Goal: Task Accomplishment & Management: Complete application form

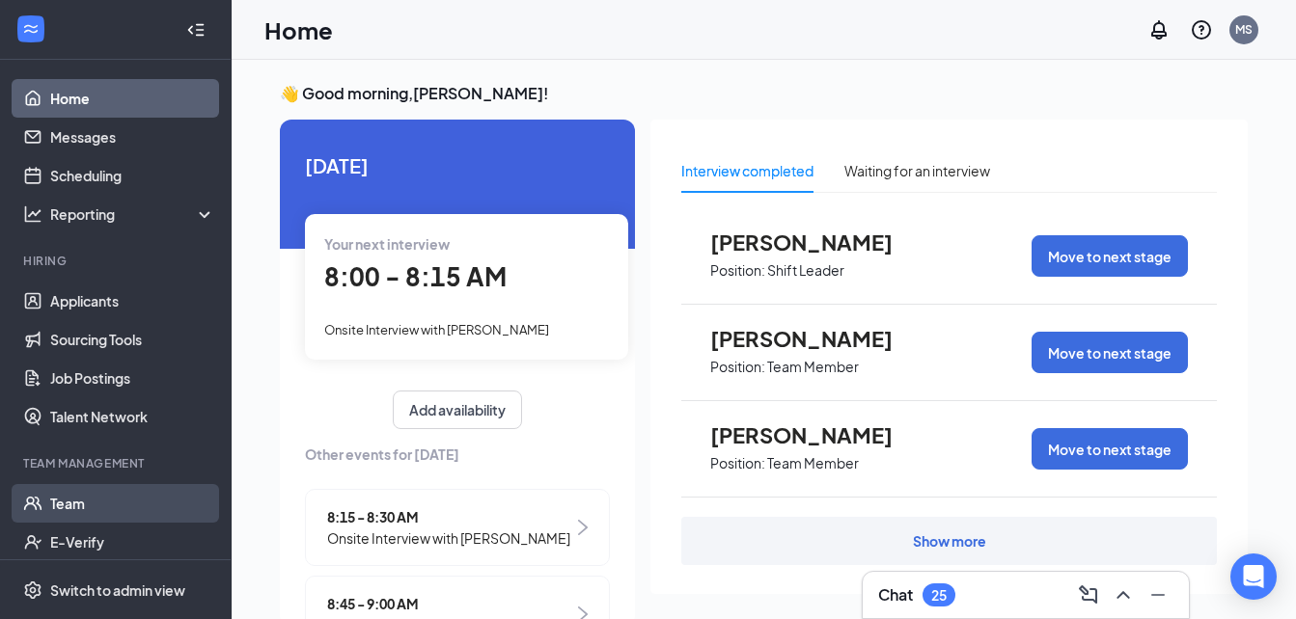
click at [96, 511] on link "Team" at bounding box center [132, 503] width 165 height 39
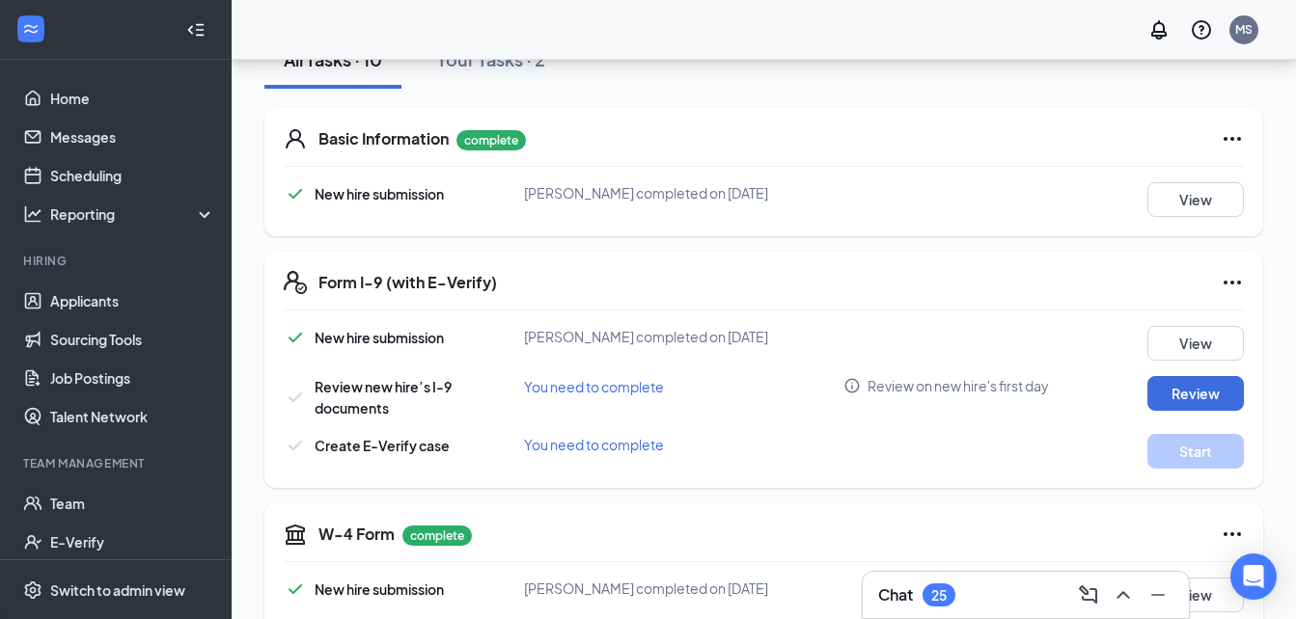
scroll to position [482, 0]
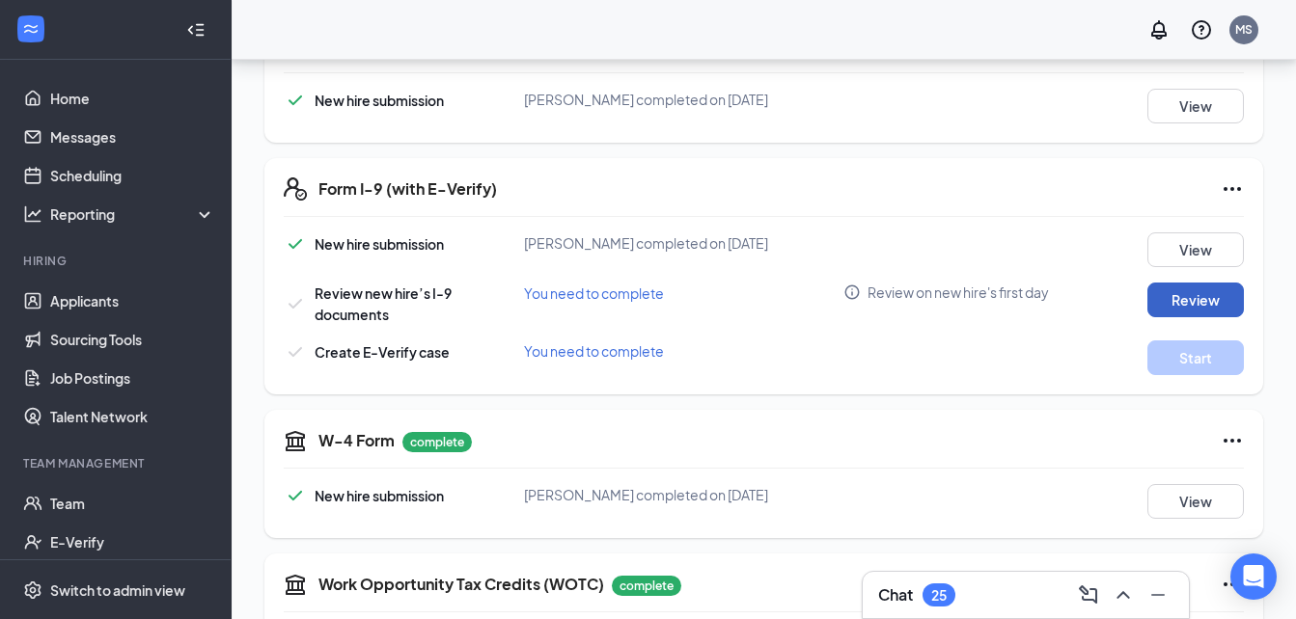
click at [1186, 316] on button "Review" at bounding box center [1195, 300] width 96 height 35
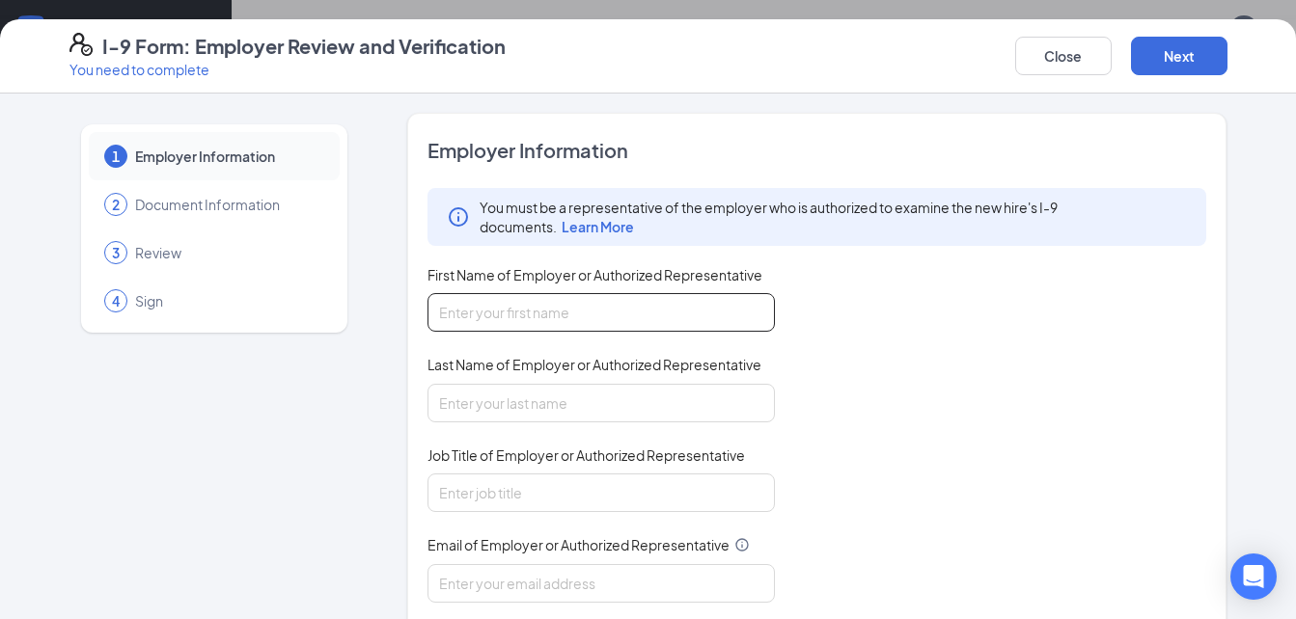
click at [660, 307] on input "First Name of Employer or Authorized Representative" at bounding box center [600, 312] width 347 height 39
type input "[PERSON_NAME]"
type input "[EMAIL_ADDRESS][DOMAIN_NAME]"
type input "8436679996"
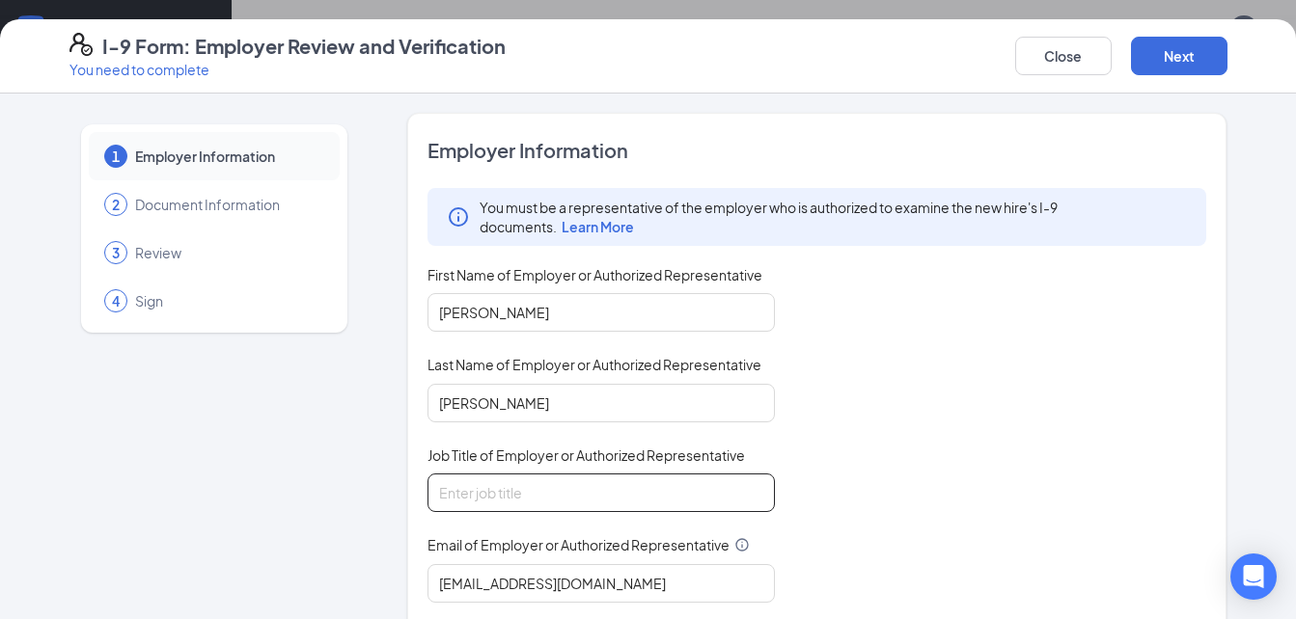
click at [547, 502] on input "Job Title of Employer or Authorized Representative" at bounding box center [600, 493] width 347 height 39
type input "Unit Director"
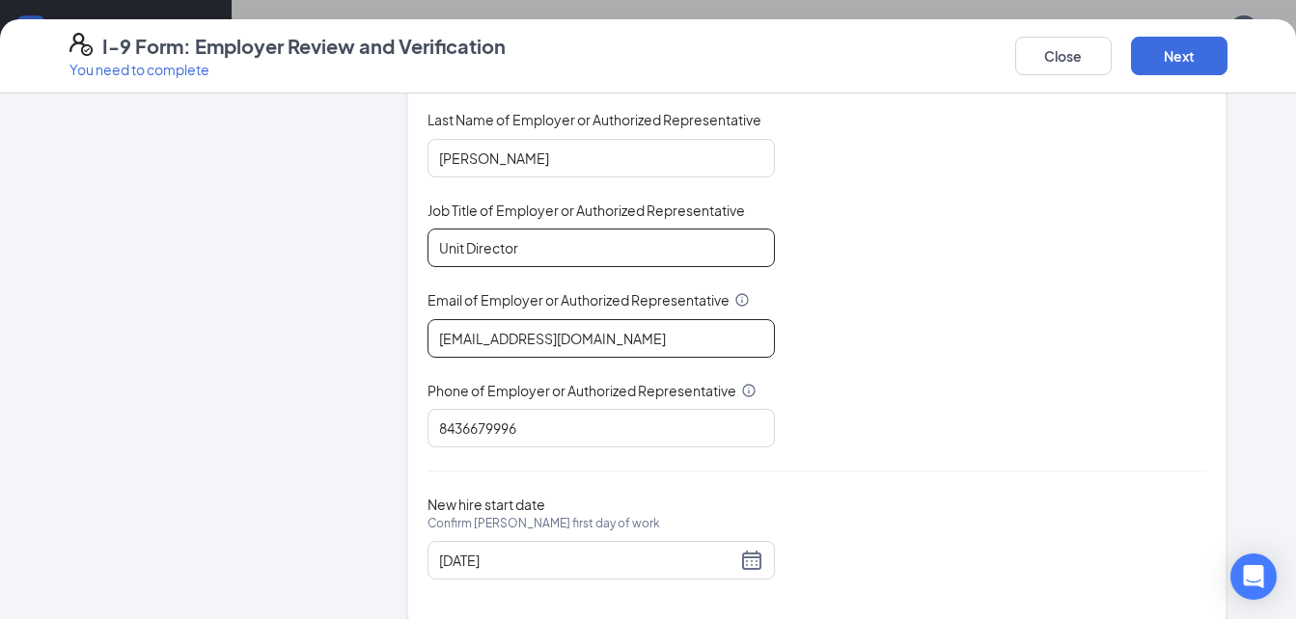
scroll to position [272, 0]
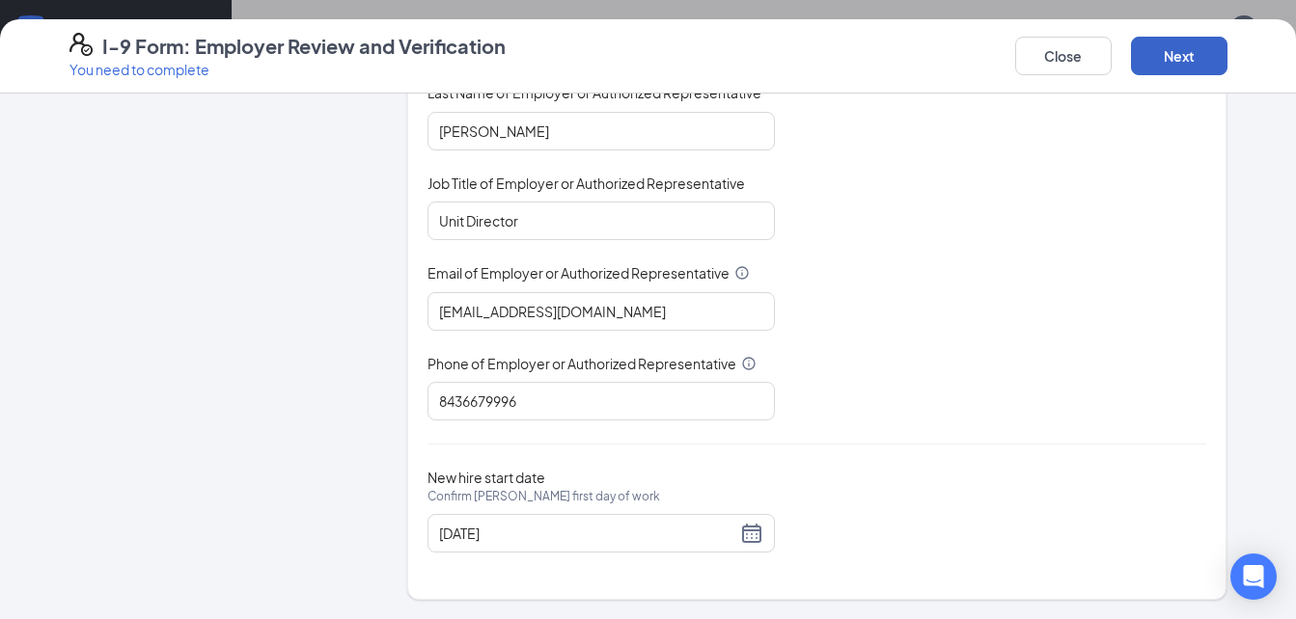
click at [1175, 60] on button "Next" at bounding box center [1179, 56] width 96 height 39
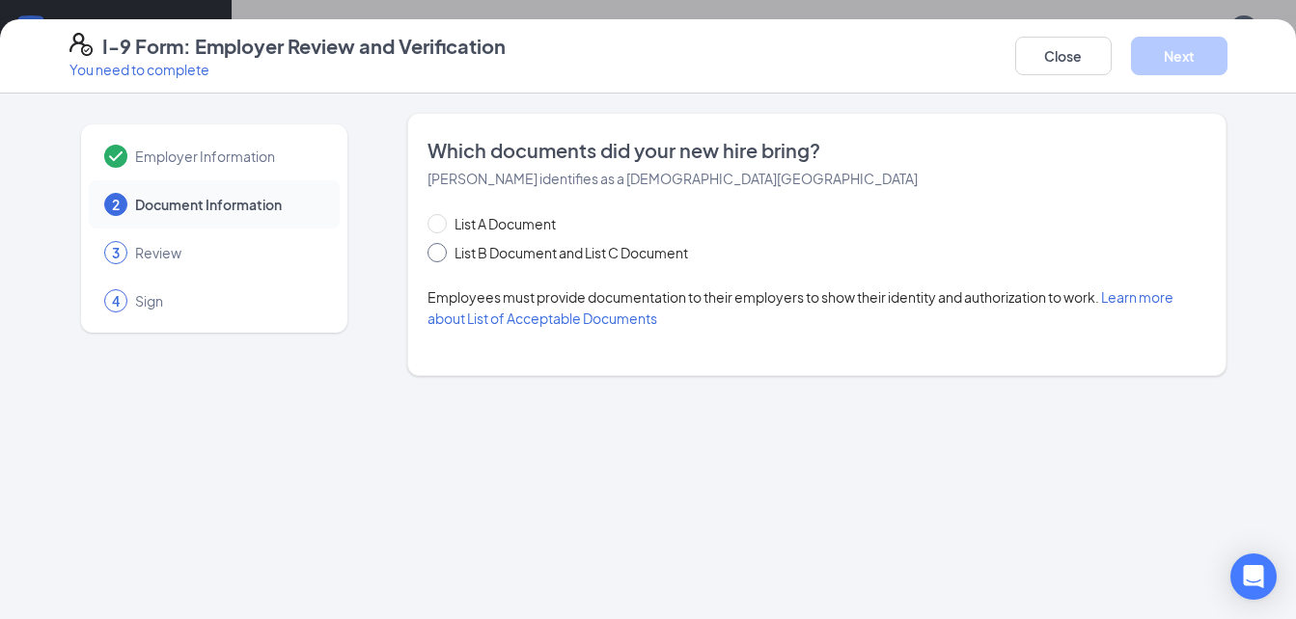
click at [449, 251] on span "List B Document and List C Document" at bounding box center [571, 252] width 249 height 21
click at [441, 251] on input "List B Document and List C Document" at bounding box center [434, 250] width 14 height 14
radio input "true"
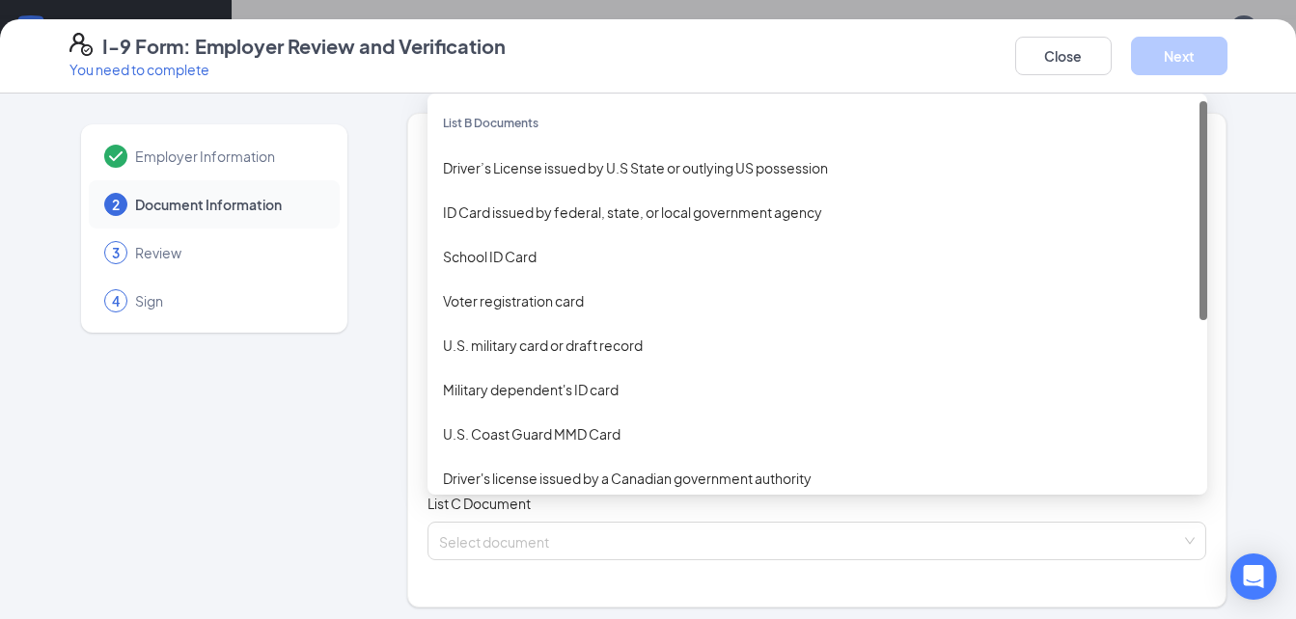
click at [546, 440] on div "Select document List B Documents Driver’s License issued by U.S State or outlyi…" at bounding box center [817, 425] width 780 height 39
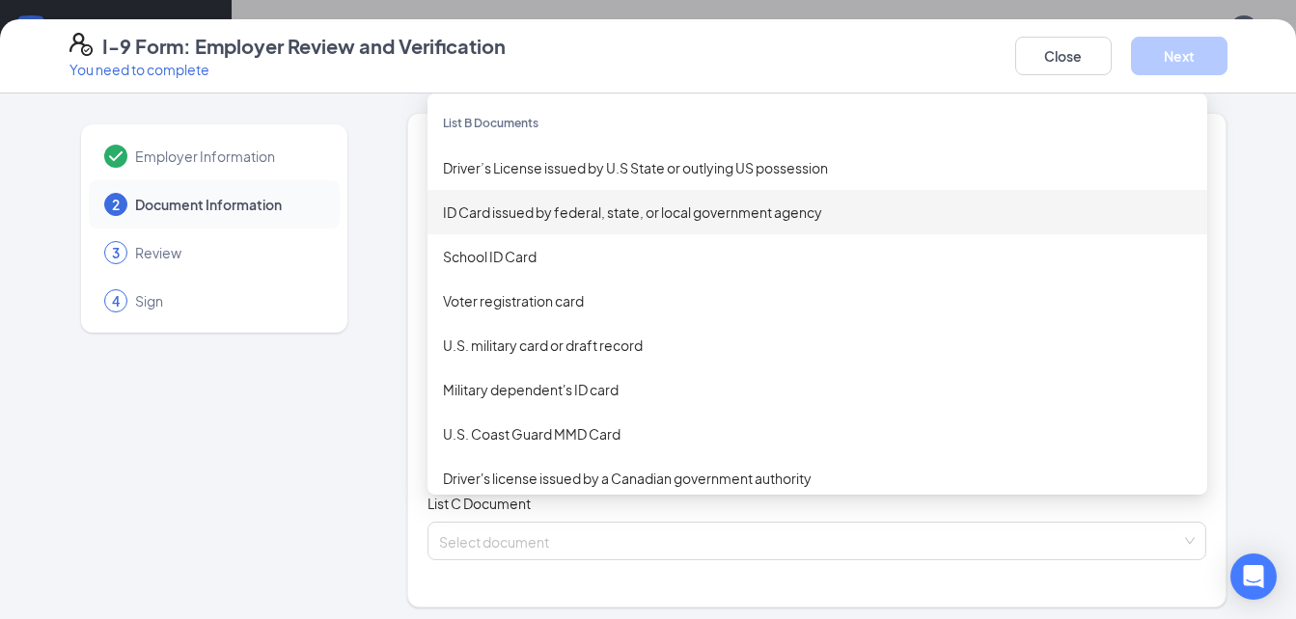
click at [515, 213] on div "ID Card issued by federal, state, or local government agency" at bounding box center [817, 212] width 749 height 21
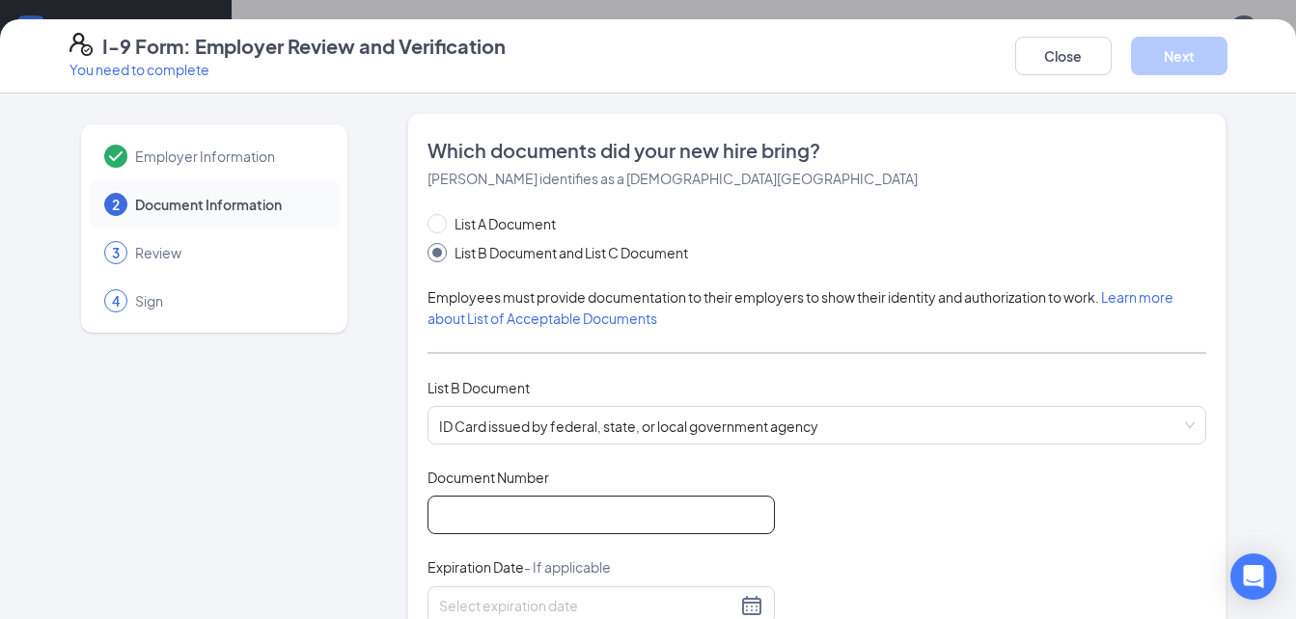
click at [537, 524] on input "Document Number" at bounding box center [600, 515] width 347 height 39
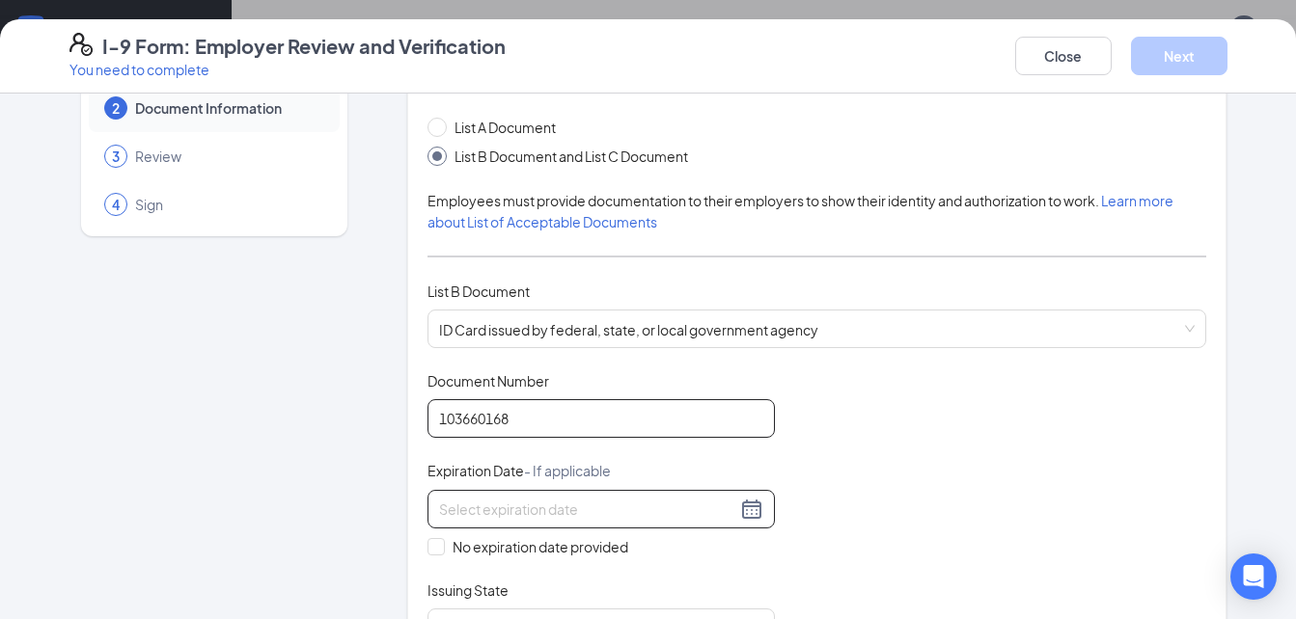
type input "103660168"
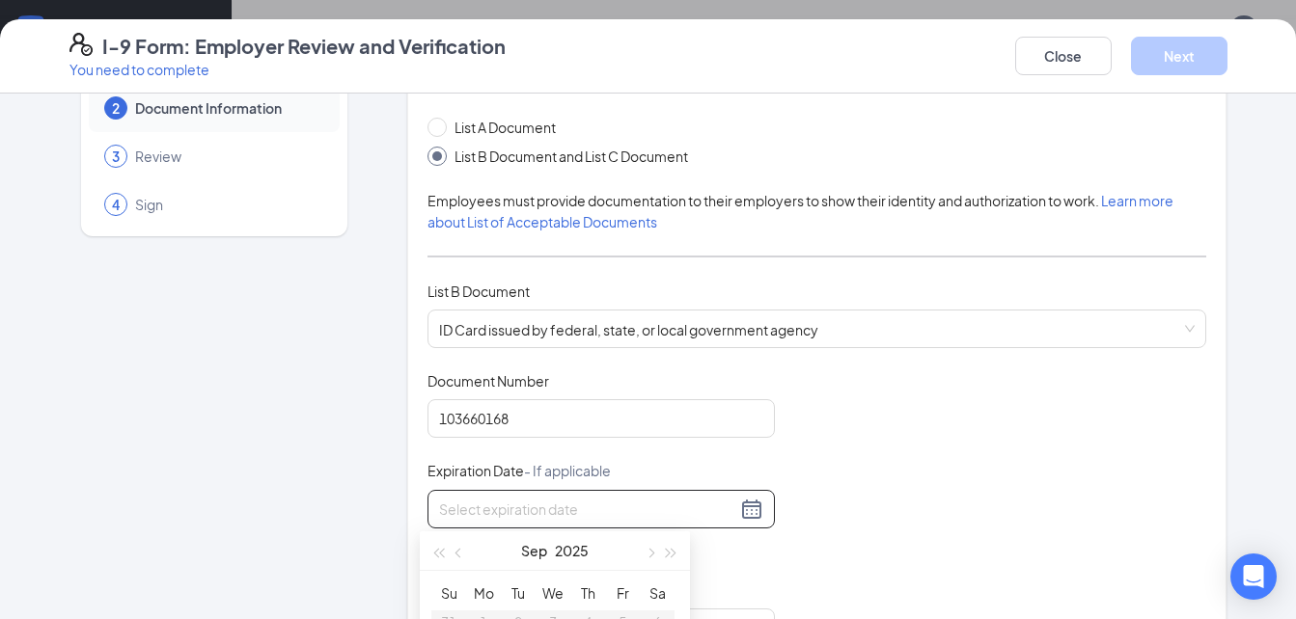
click at [480, 504] on input at bounding box center [587, 509] width 297 height 21
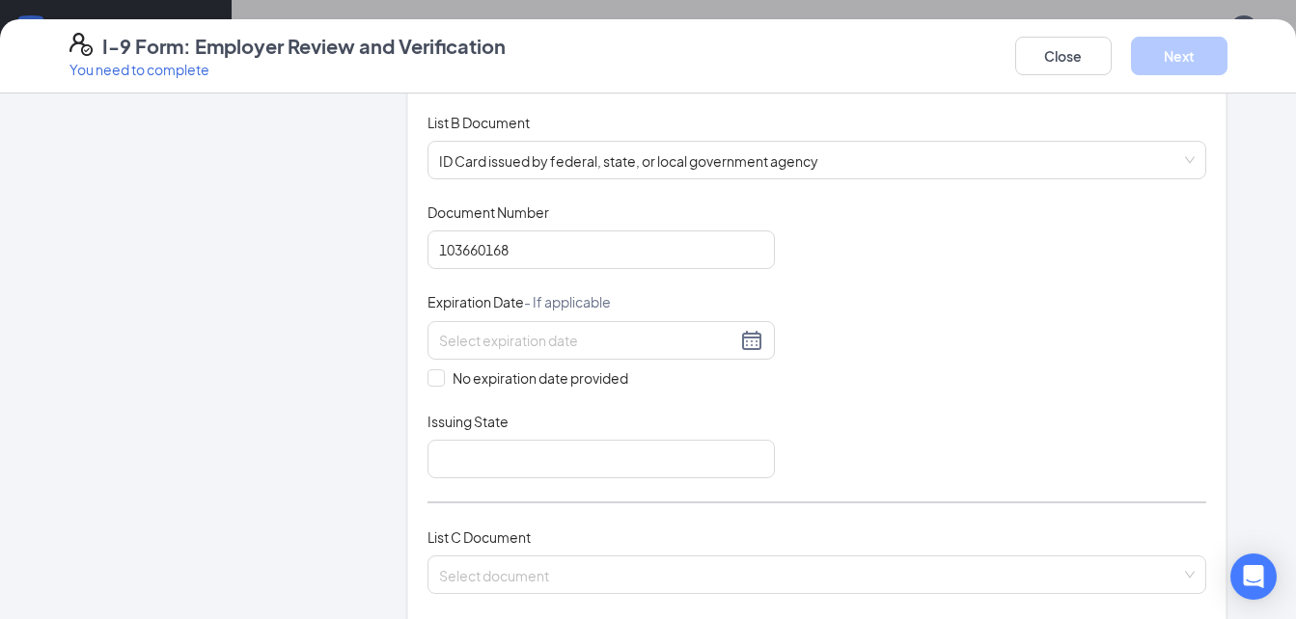
scroll to position [262, 0]
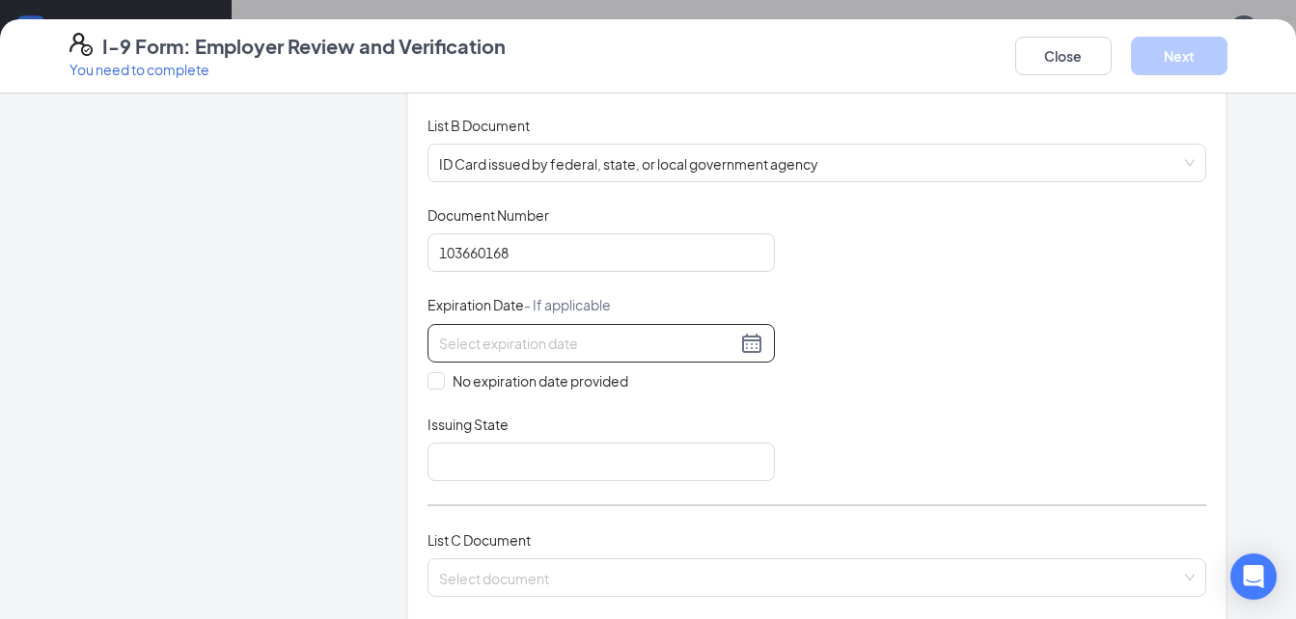
click at [741, 343] on div at bounding box center [601, 343] width 324 height 23
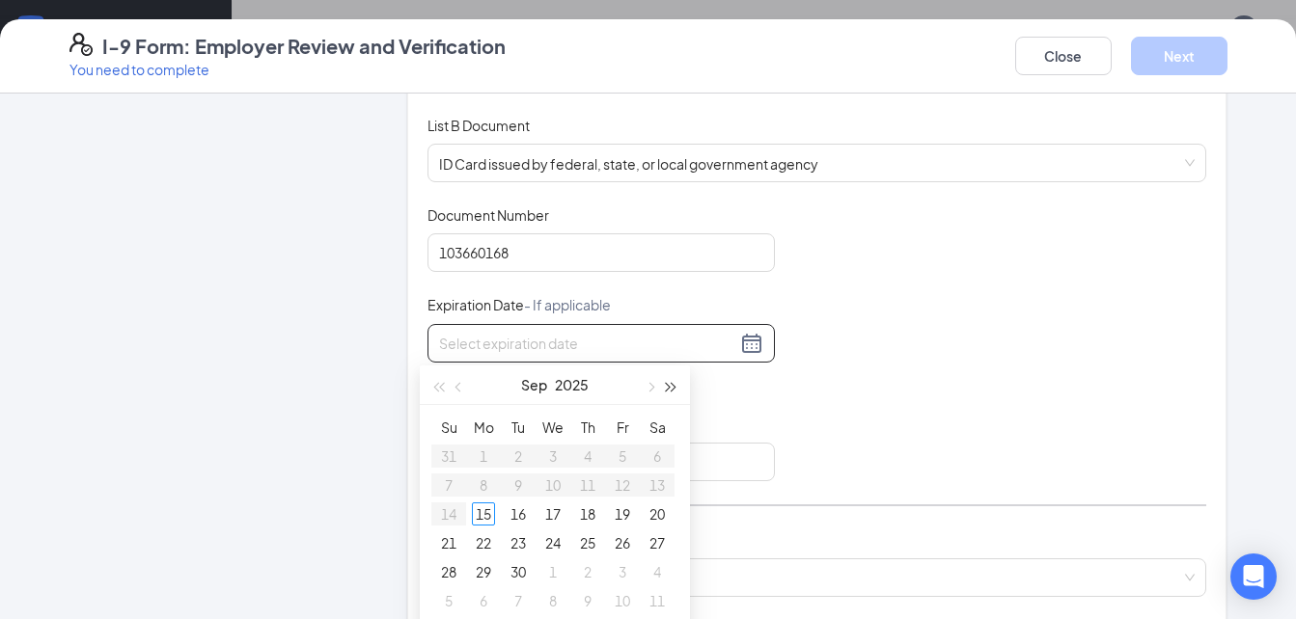
click at [672, 388] on span "button" at bounding box center [672, 388] width 10 height 10
click at [672, 387] on span "button" at bounding box center [672, 388] width 10 height 10
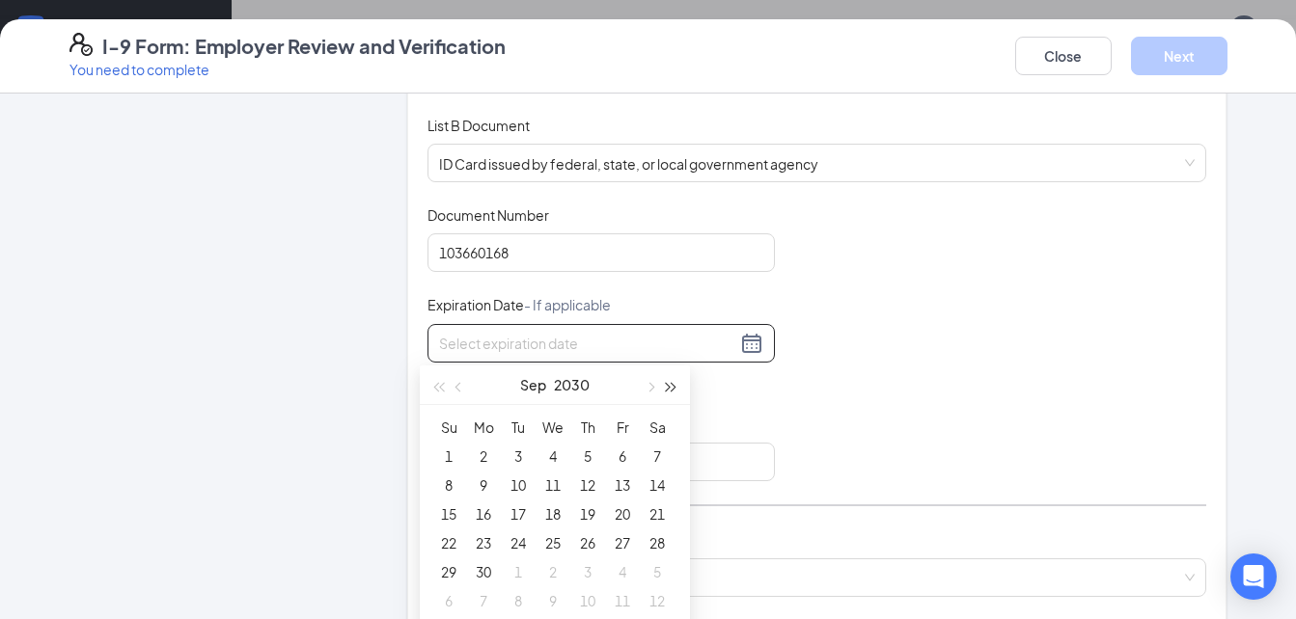
click at [672, 387] on span "button" at bounding box center [672, 388] width 10 height 10
click at [466, 388] on button "button" at bounding box center [459, 385] width 21 height 39
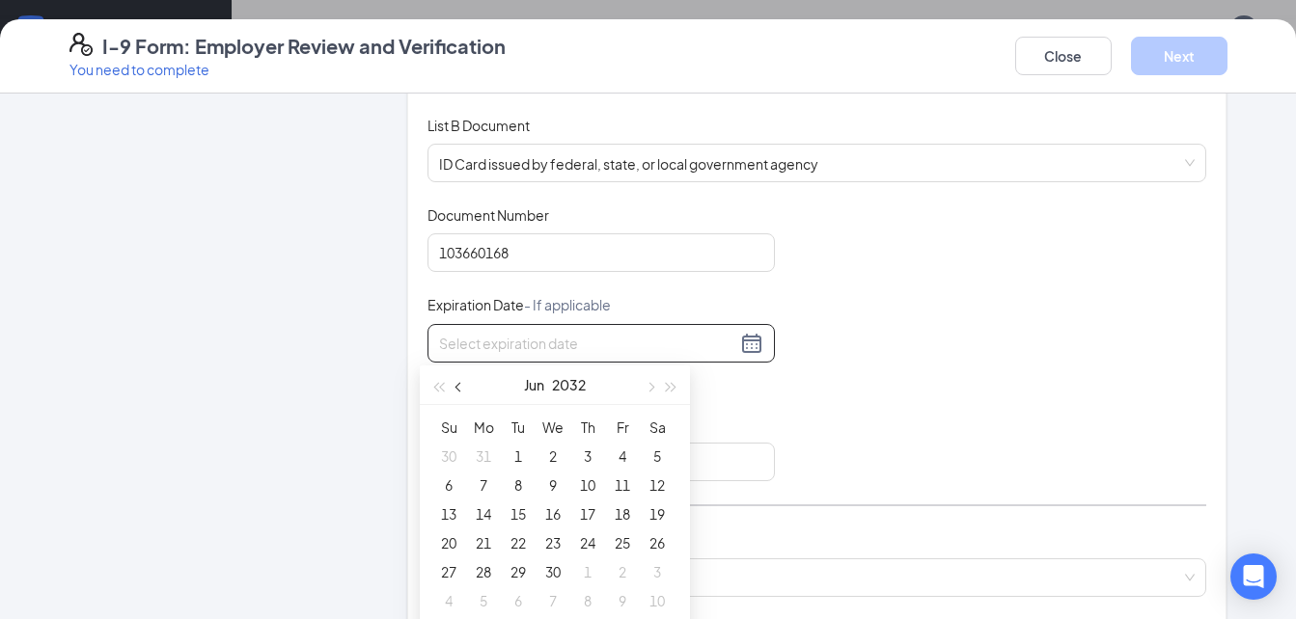
click at [466, 388] on button "button" at bounding box center [459, 385] width 21 height 39
type input "05/01/2032"
click at [655, 458] on div "1" at bounding box center [656, 456] width 23 height 23
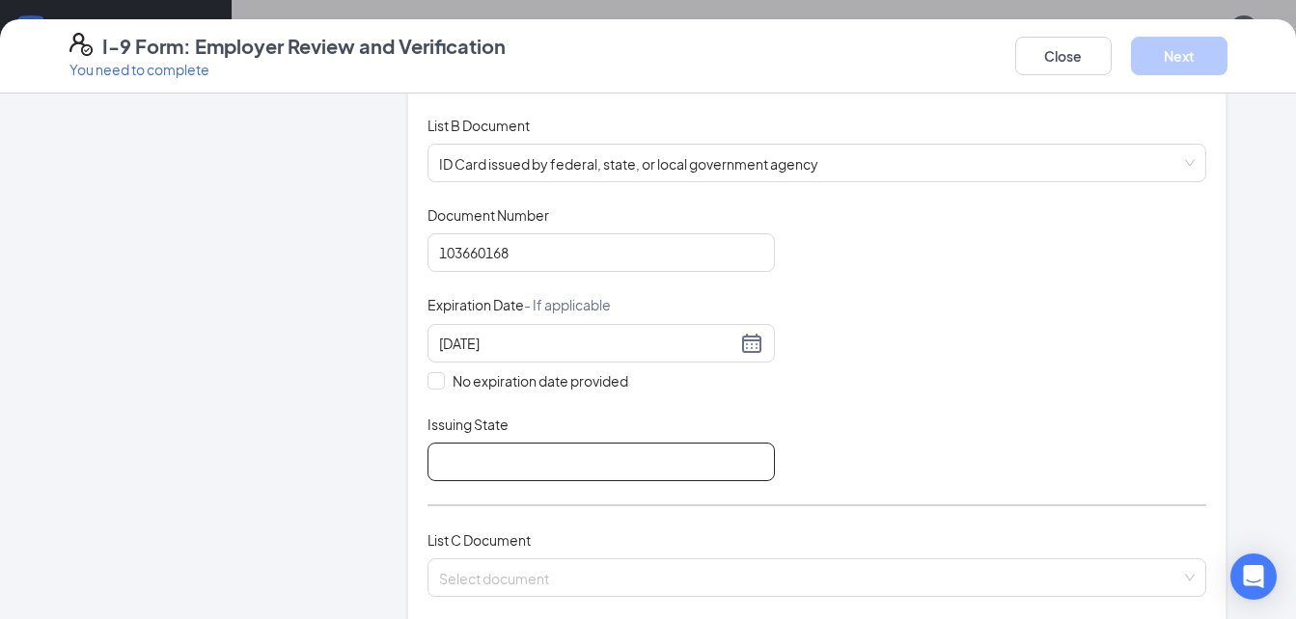
click at [499, 458] on input "Issuing State" at bounding box center [600, 462] width 347 height 39
type input "South Carolina"
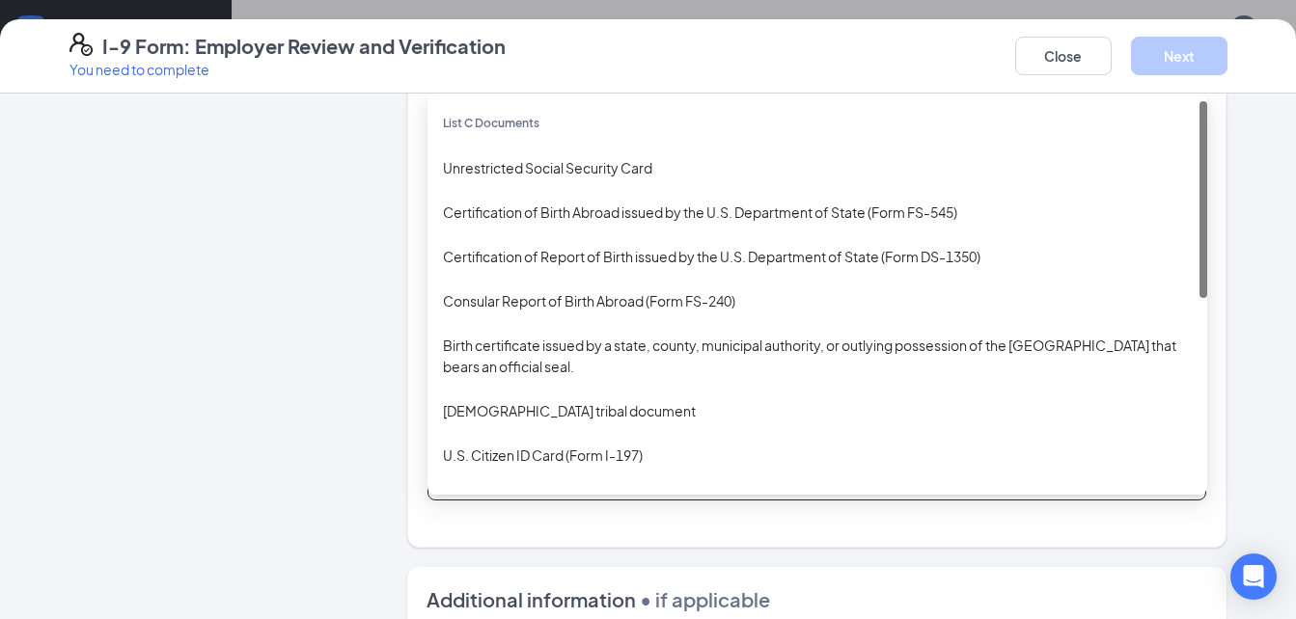
click at [523, 482] on div "Select document List C Documents Unrestricted Social Security Card Certificatio…" at bounding box center [817, 481] width 780 height 39
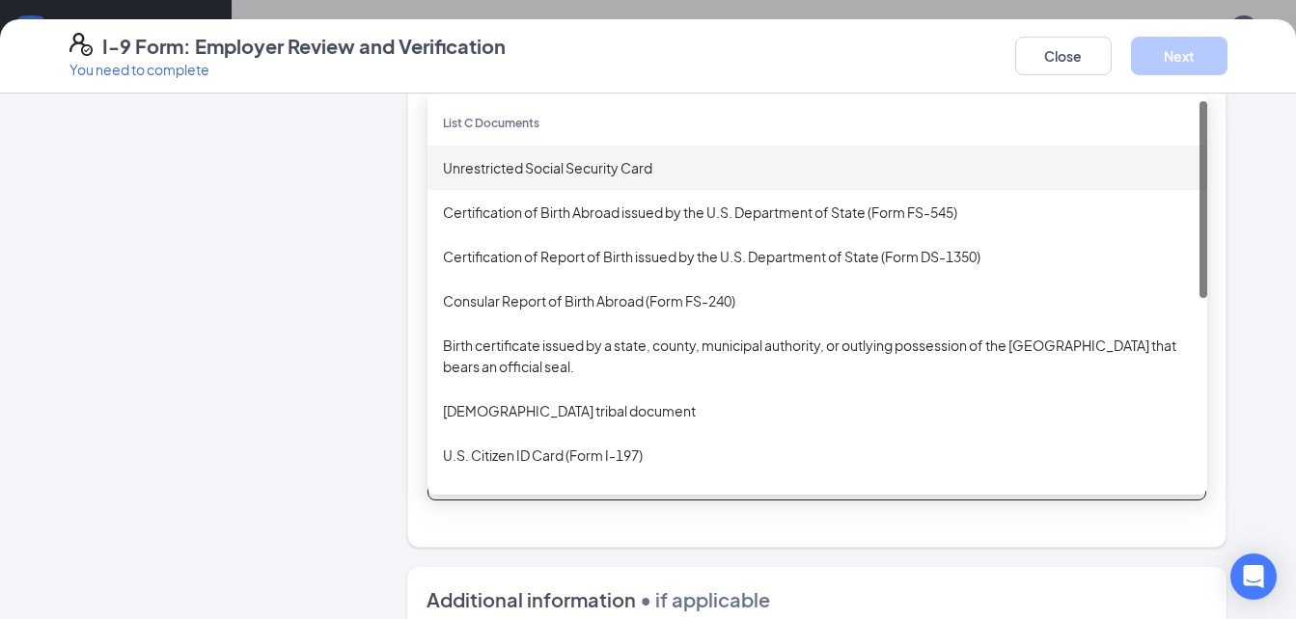
click at [488, 172] on div "Unrestricted Social Security Card" at bounding box center [817, 167] width 749 height 21
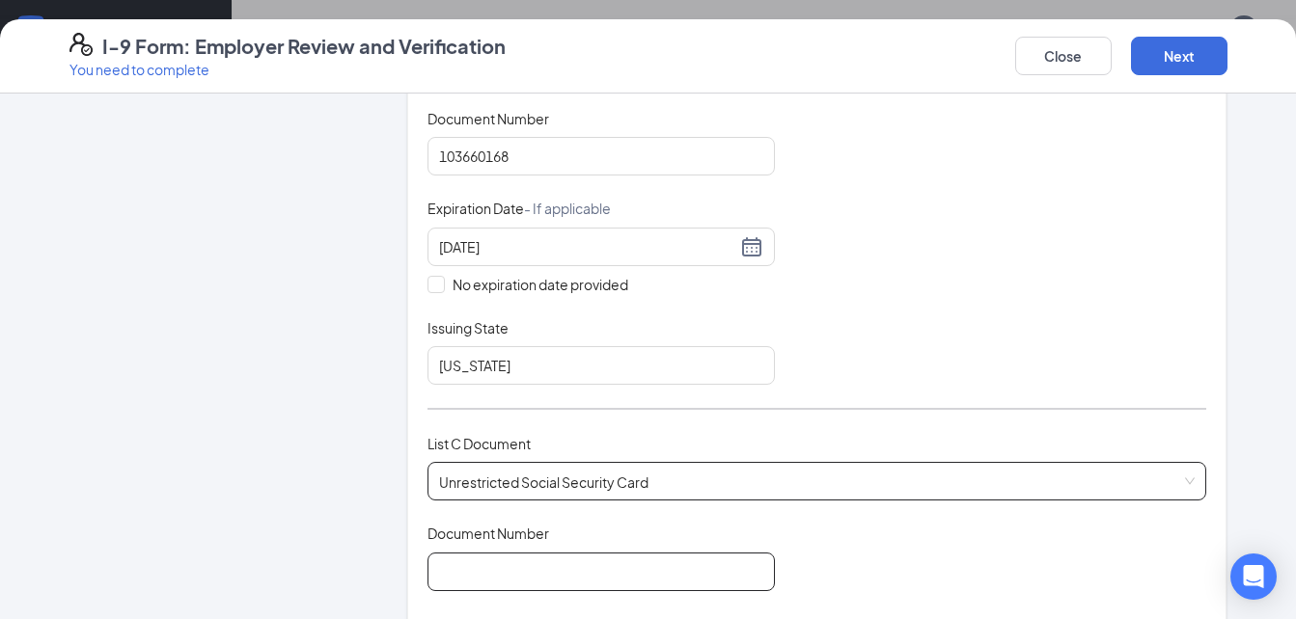
click at [519, 567] on input "Document Number" at bounding box center [600, 572] width 347 height 39
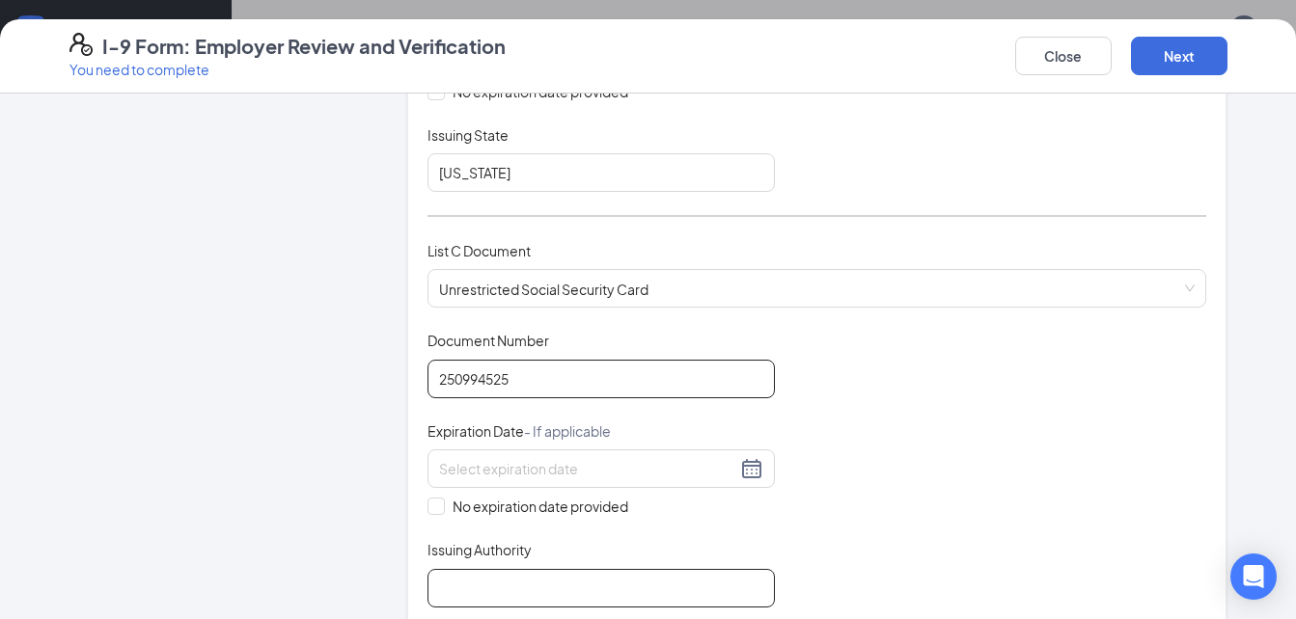
scroll to position [648, 0]
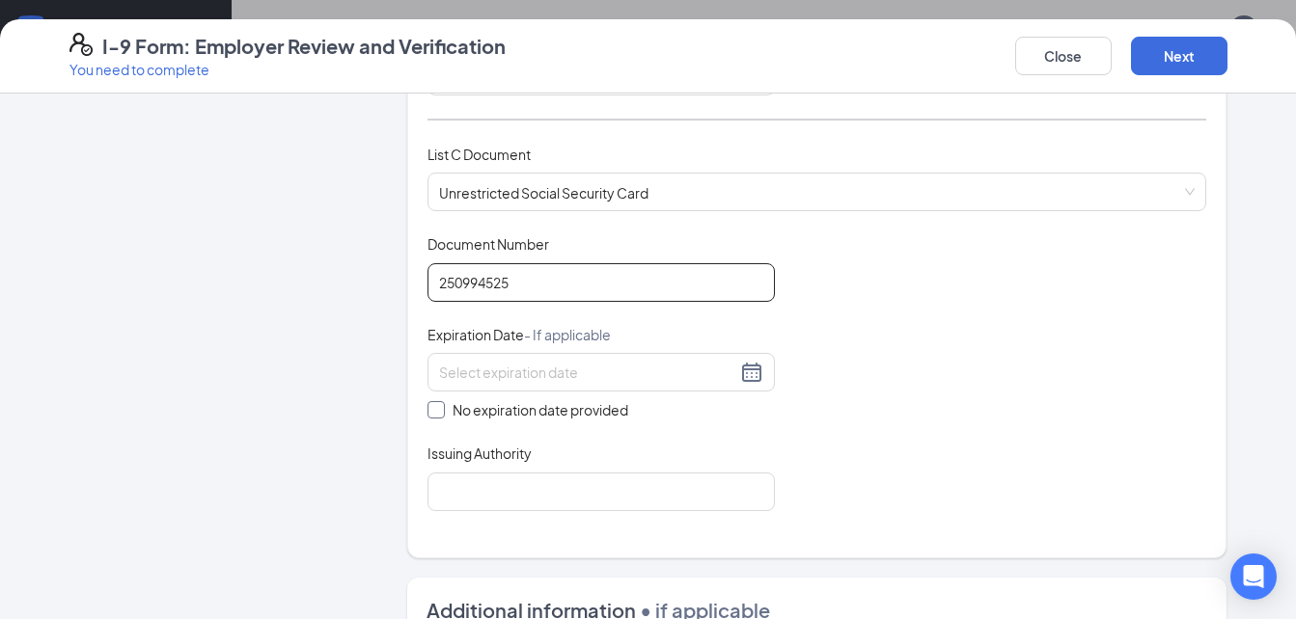
type input "250994525"
click at [431, 407] on input "No expiration date provided" at bounding box center [434, 408] width 14 height 14
checkbox input "true"
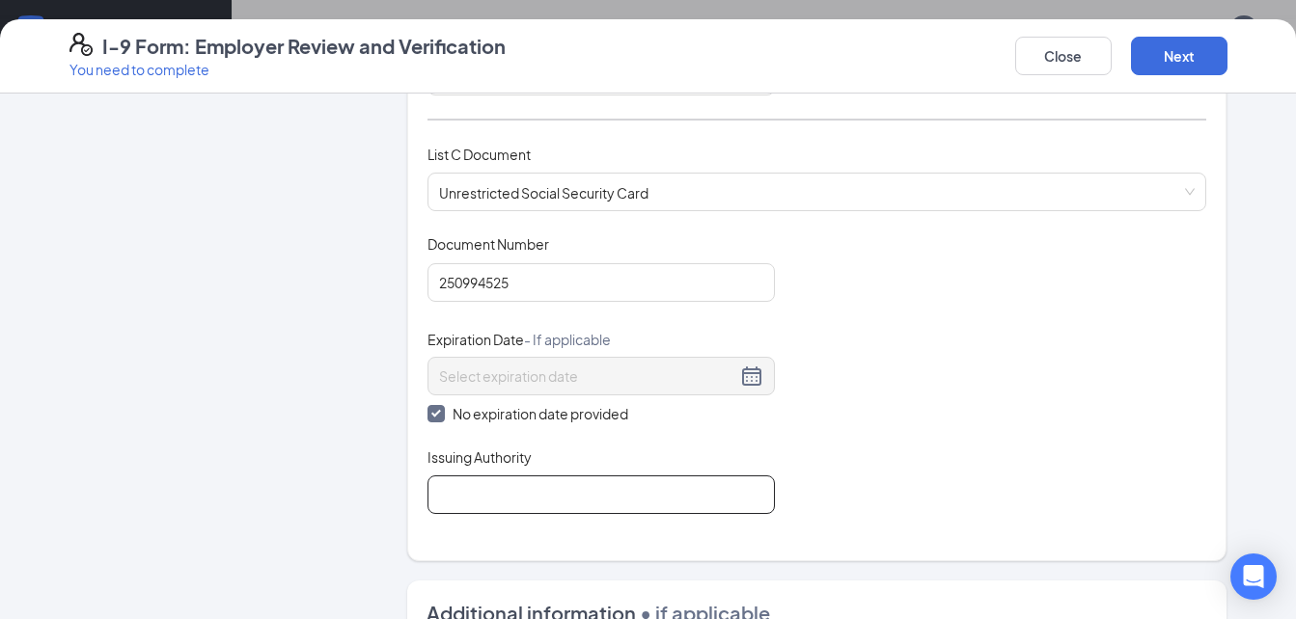
click at [545, 509] on input "Issuing Authority" at bounding box center [600, 495] width 347 height 39
type input "ssa"
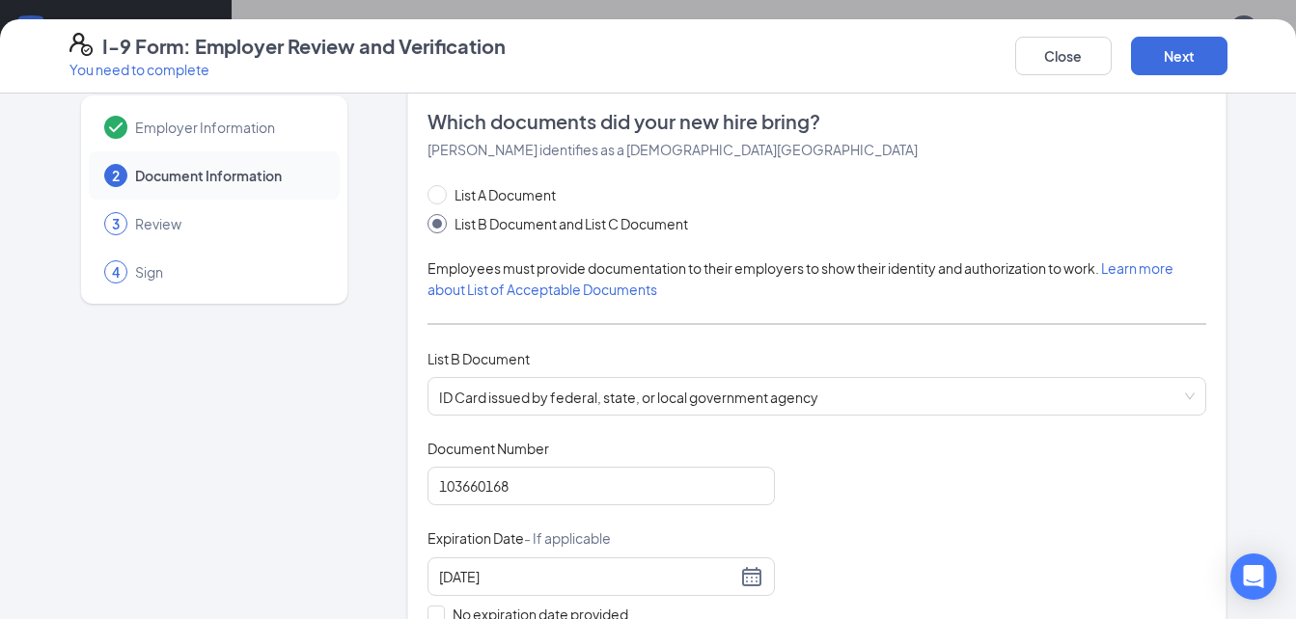
scroll to position [0, 0]
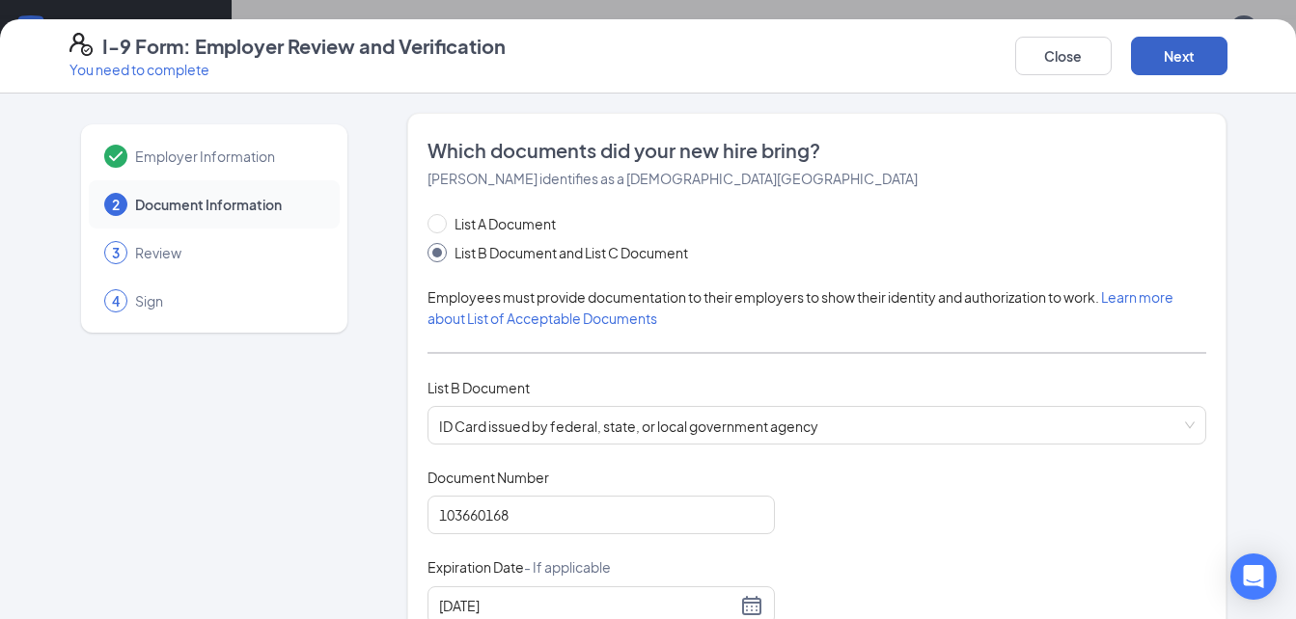
click at [1164, 61] on button "Next" at bounding box center [1179, 56] width 96 height 39
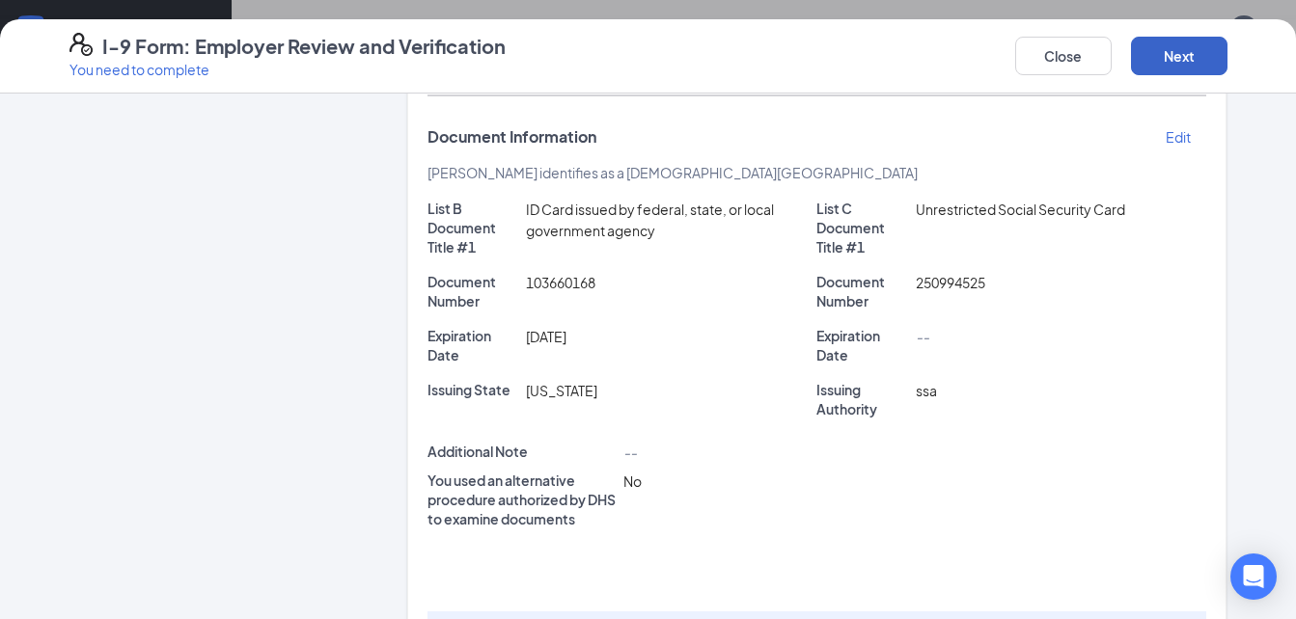
scroll to position [546, 0]
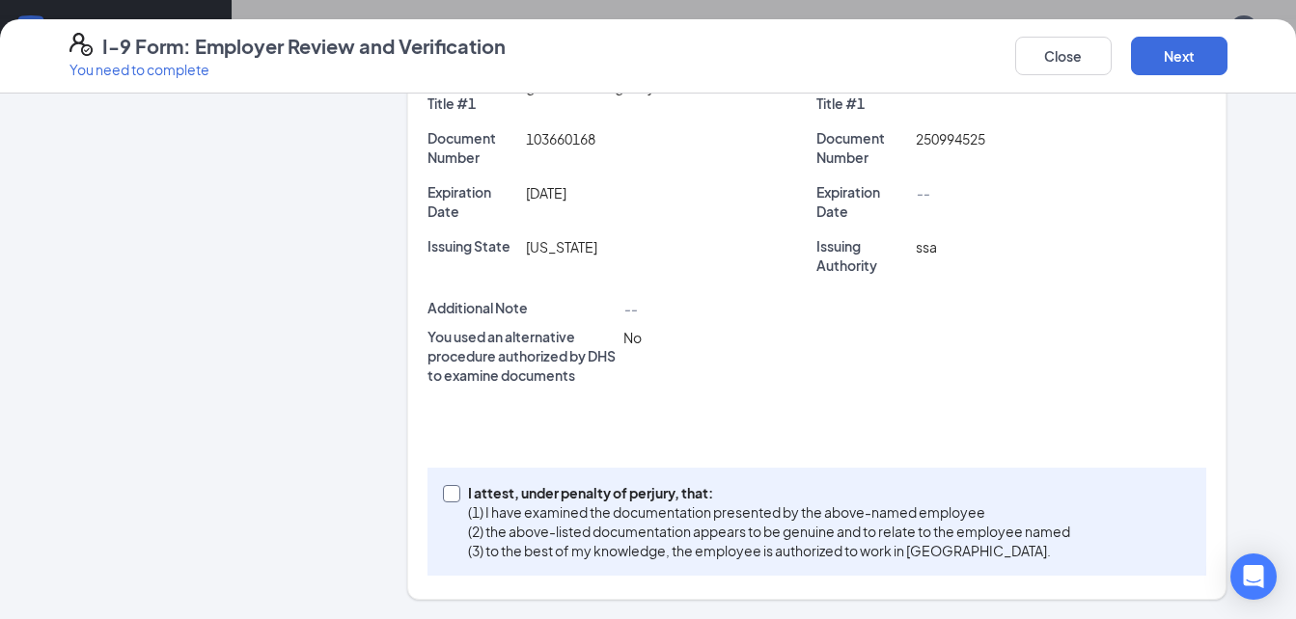
click at [451, 494] on span at bounding box center [451, 493] width 17 height 17
click at [451, 494] on input "I attest, under penalty of perjury, that: (1) I have examined the documentation…" at bounding box center [450, 492] width 14 height 14
checkbox input "true"
click at [1170, 48] on button "Next" at bounding box center [1179, 56] width 96 height 39
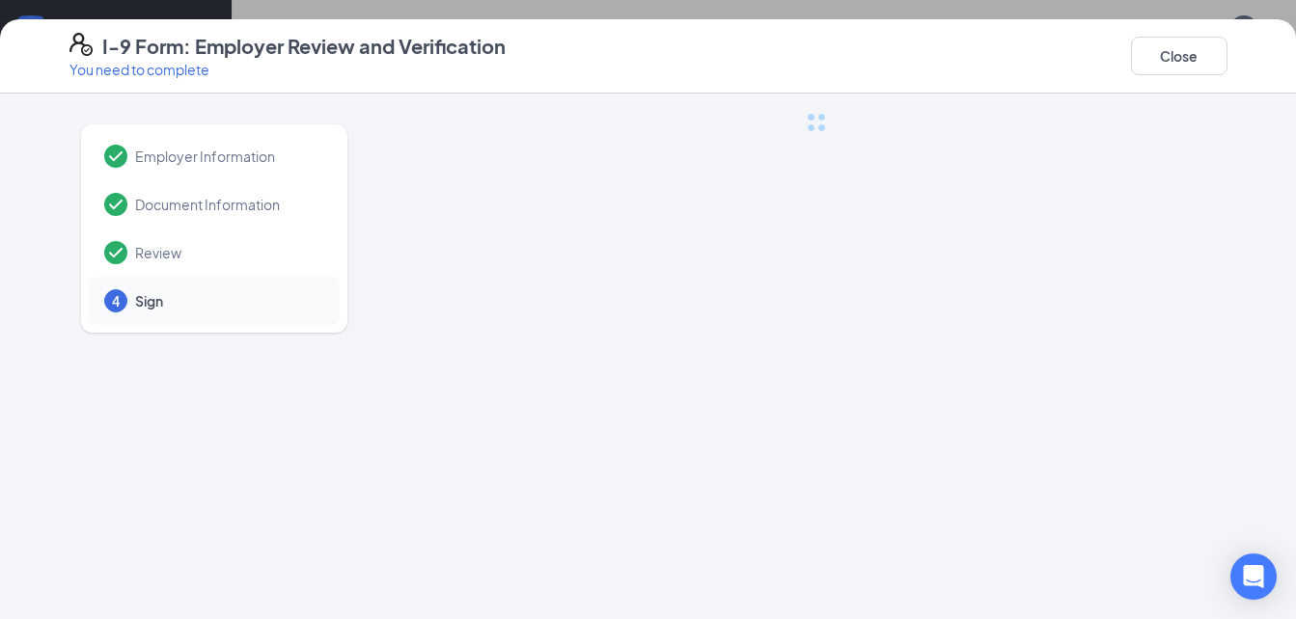
scroll to position [0, 0]
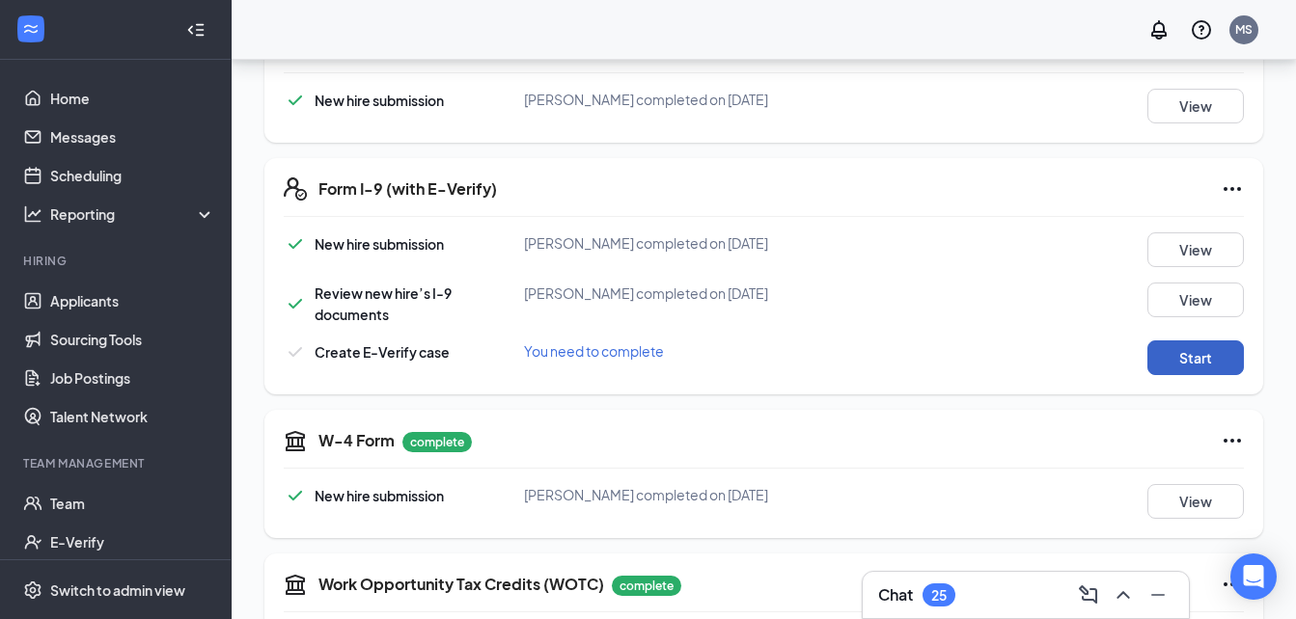
click at [1197, 375] on button "Start" at bounding box center [1195, 358] width 96 height 35
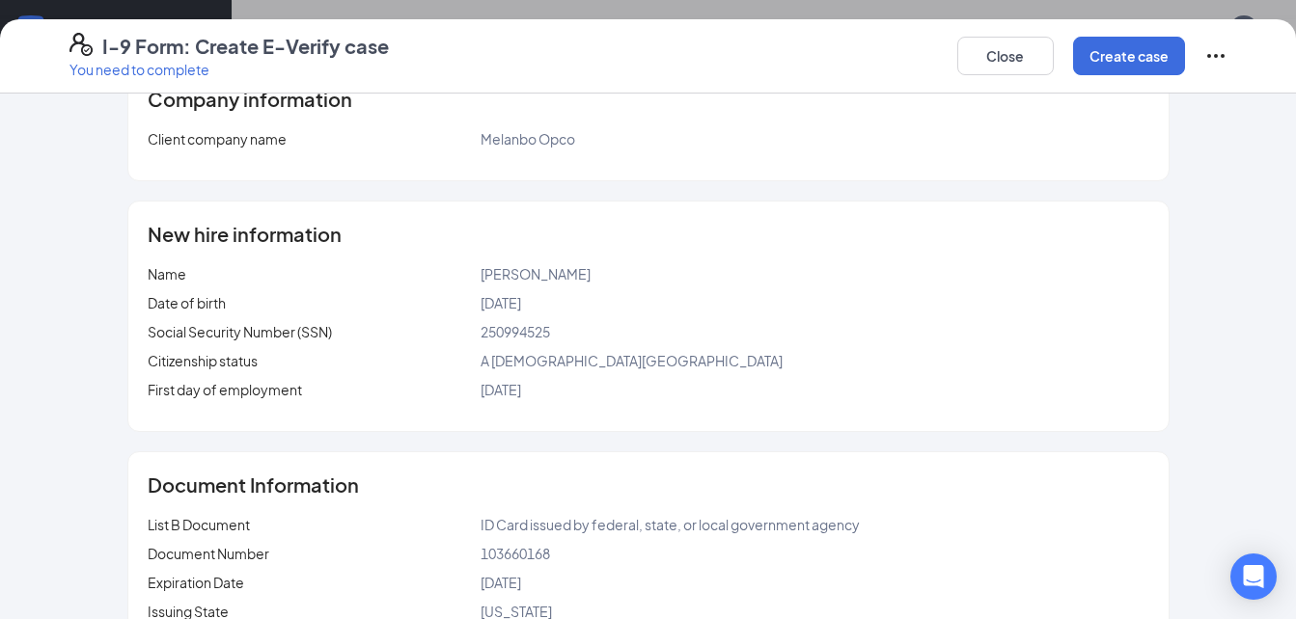
scroll to position [16, 0]
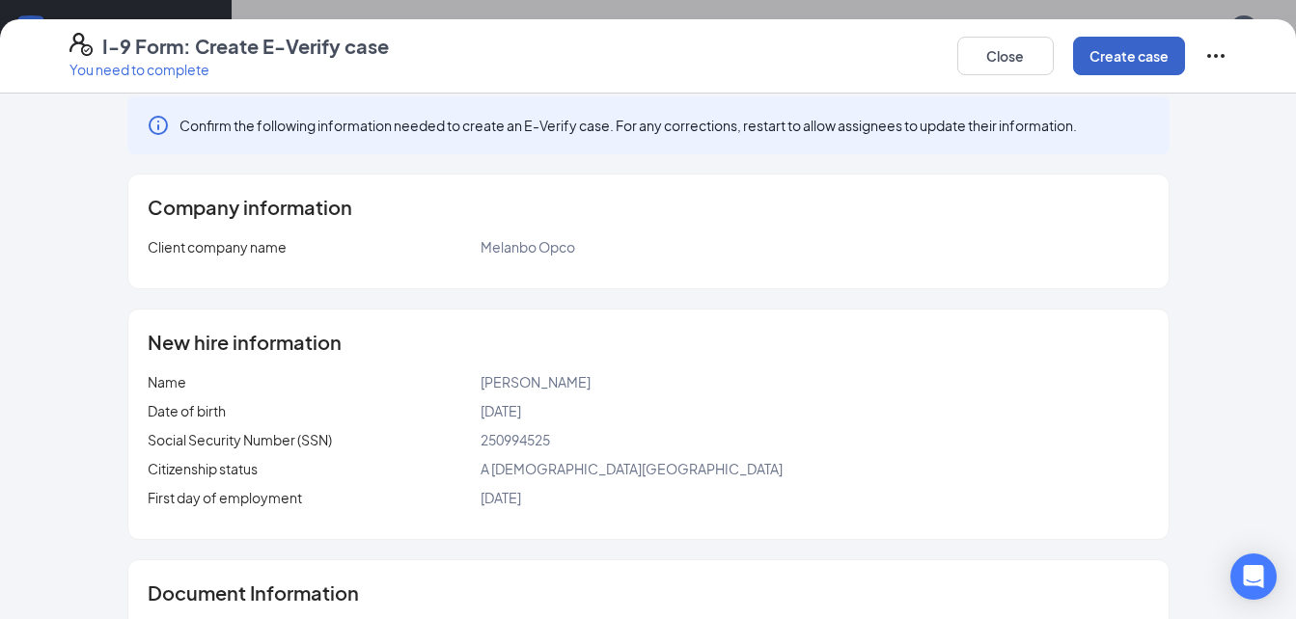
click at [1160, 50] on button "Create case" at bounding box center [1129, 56] width 112 height 39
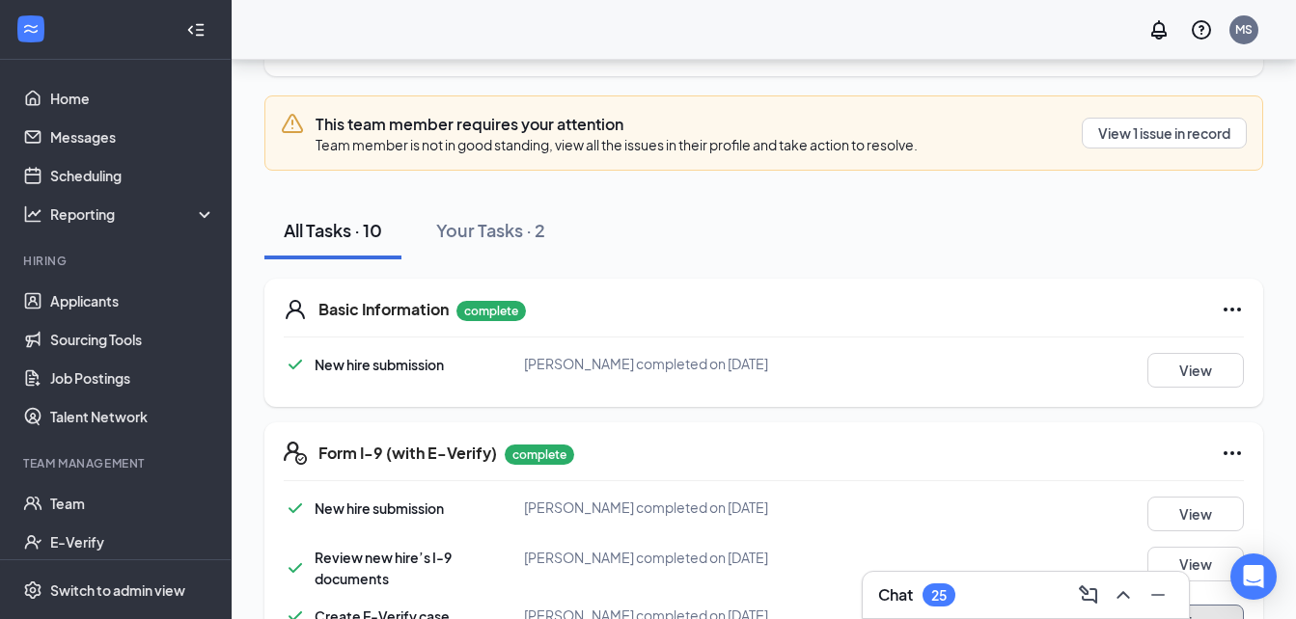
scroll to position [0, 0]
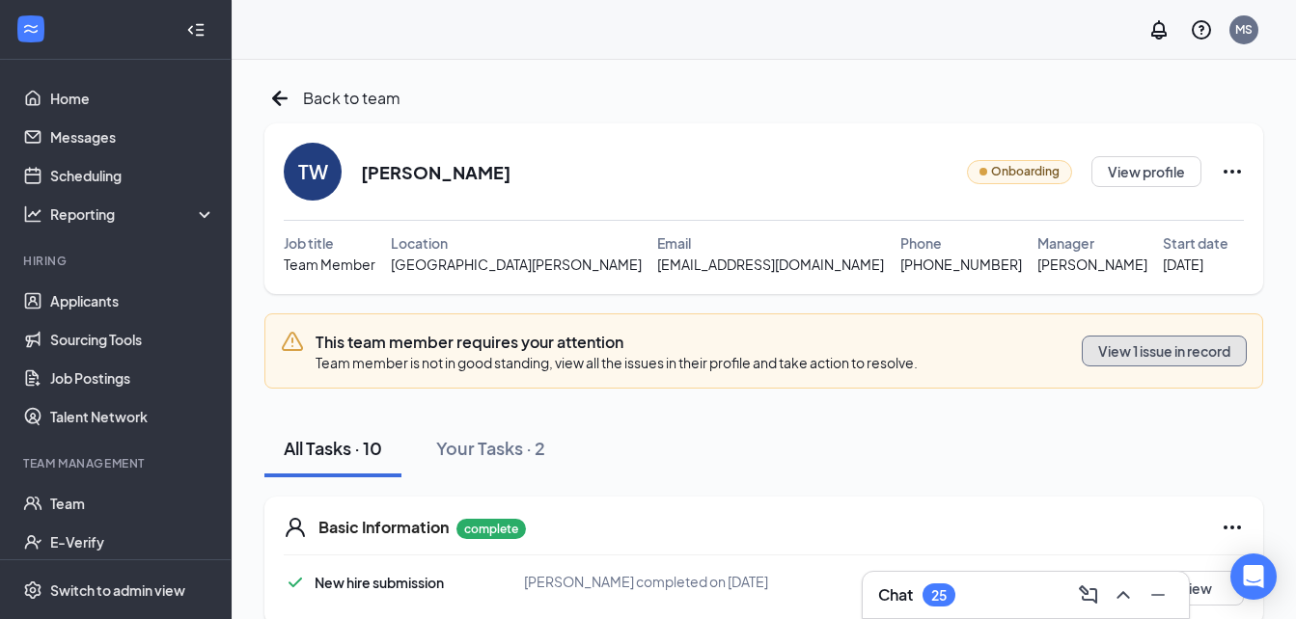
click at [1160, 360] on button "View 1 issue in record" at bounding box center [1164, 351] width 165 height 31
